Goal: Communication & Community: Participate in discussion

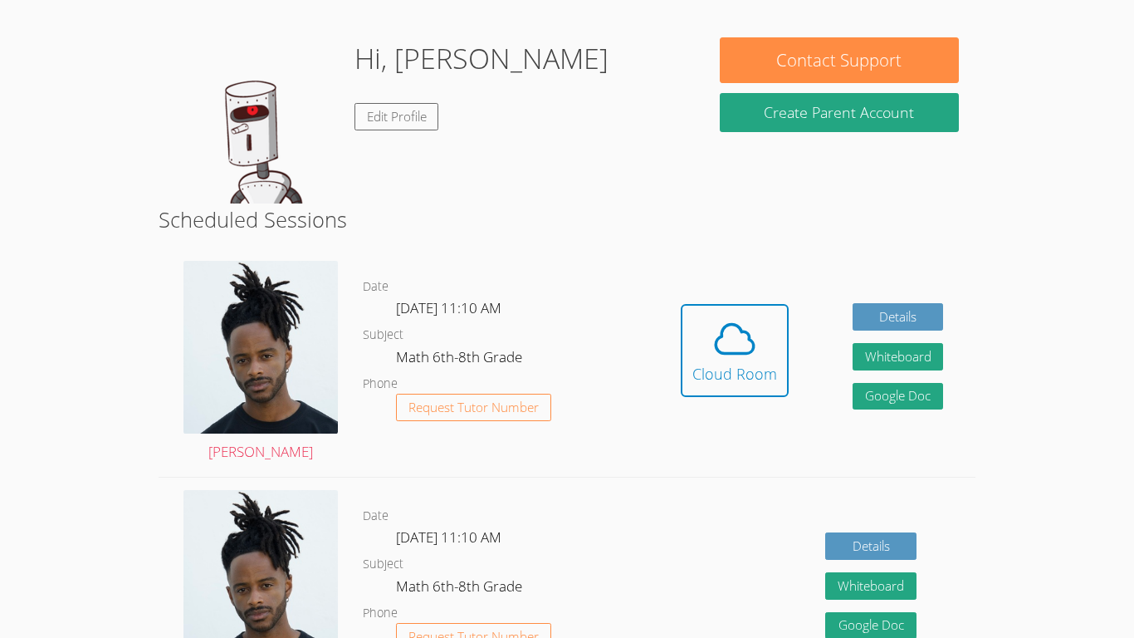
scroll to position [236, 0]
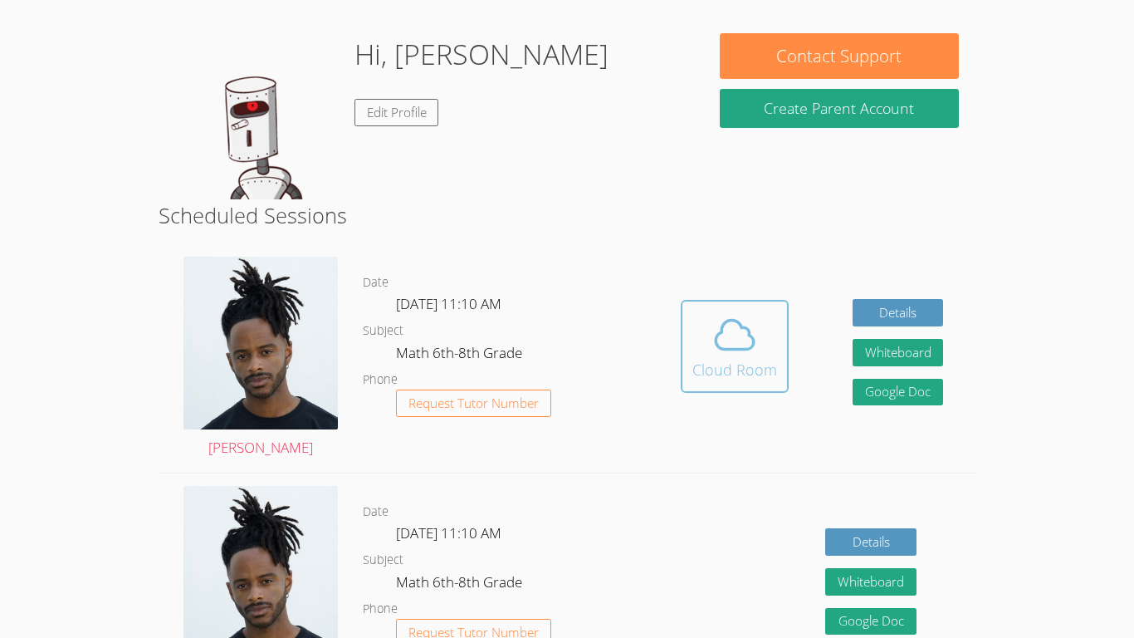
click at [774, 367] on div "Cloud Room" at bounding box center [734, 369] width 85 height 23
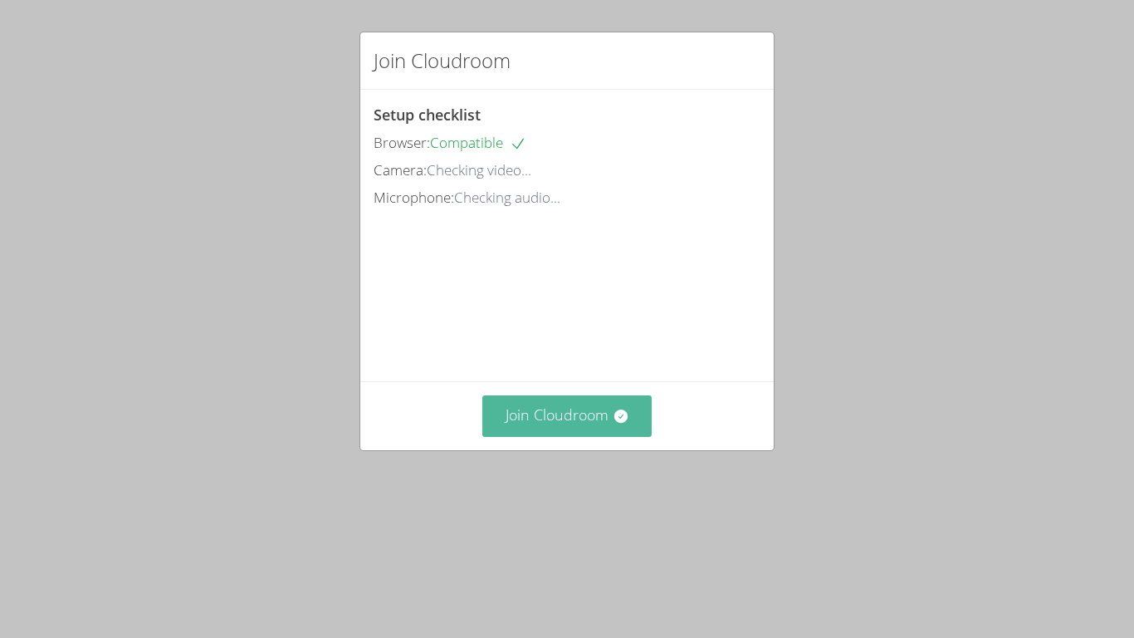
click at [604, 436] on button "Join Cloudroom" at bounding box center [567, 415] width 170 height 41
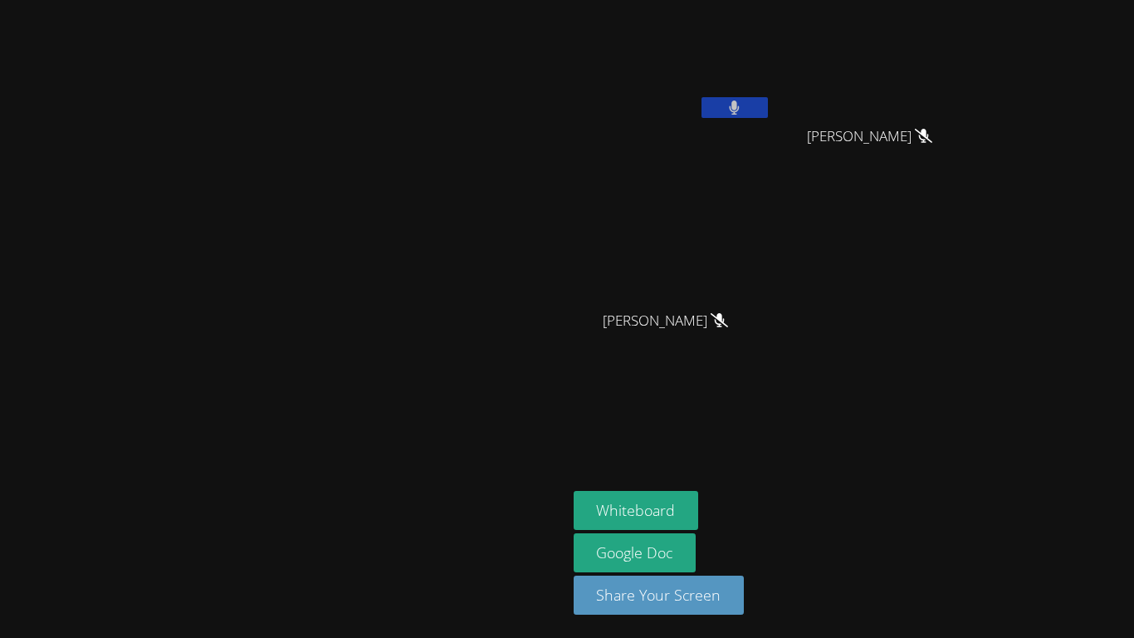
click at [768, 103] on button at bounding box center [734, 107] width 66 height 21
click at [768, 110] on button at bounding box center [734, 107] width 66 height 21
click at [768, 107] on button at bounding box center [734, 107] width 66 height 21
click at [768, 111] on button at bounding box center [734, 107] width 66 height 21
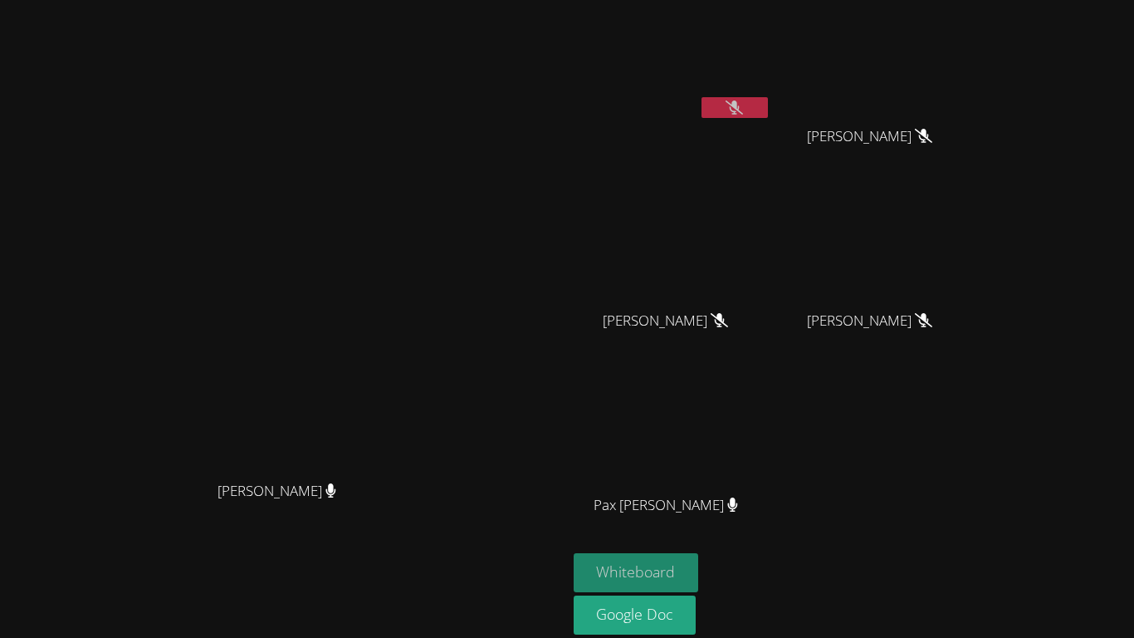
click at [699, 566] on button "Whiteboard" at bounding box center [636, 572] width 125 height 39
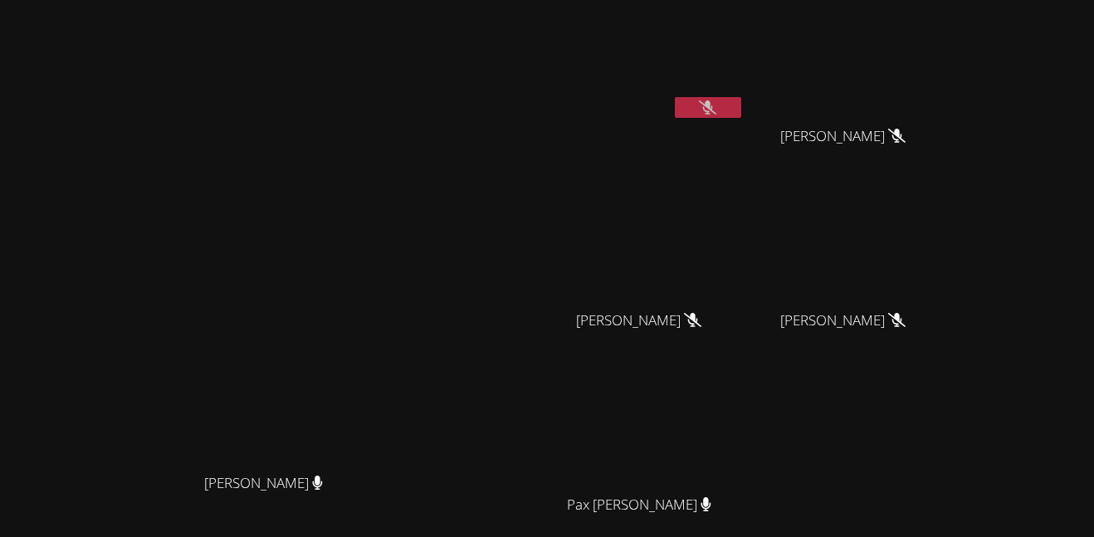
click at [716, 112] on icon at bounding box center [707, 107] width 17 height 14
click at [741, 112] on button at bounding box center [708, 107] width 66 height 21
click at [716, 105] on icon at bounding box center [707, 107] width 17 height 14
click at [713, 106] on icon at bounding box center [707, 107] width 11 height 14
